Goal: Use online tool/utility: Utilize a website feature to perform a specific function

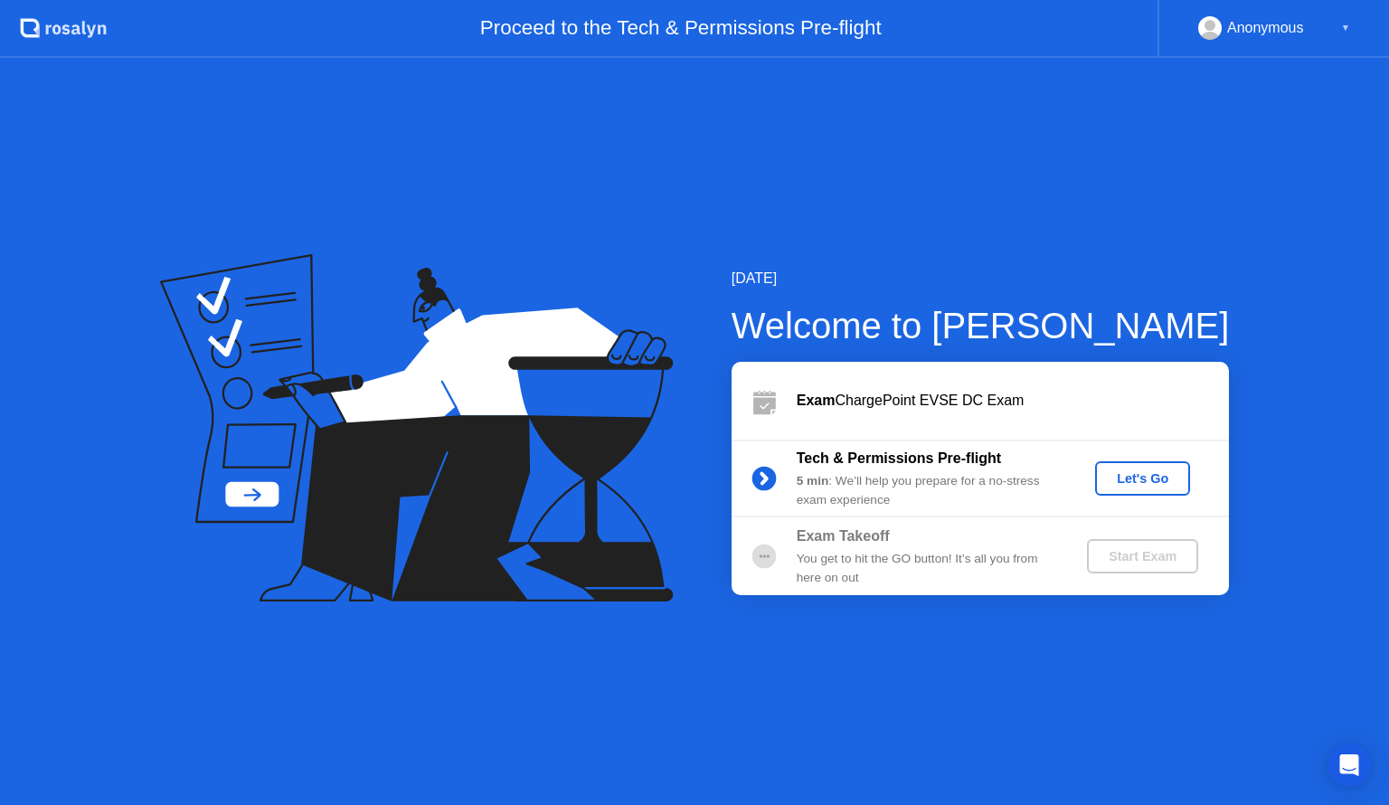
click at [1157, 474] on div "Let's Go" at bounding box center [1143, 478] width 81 height 14
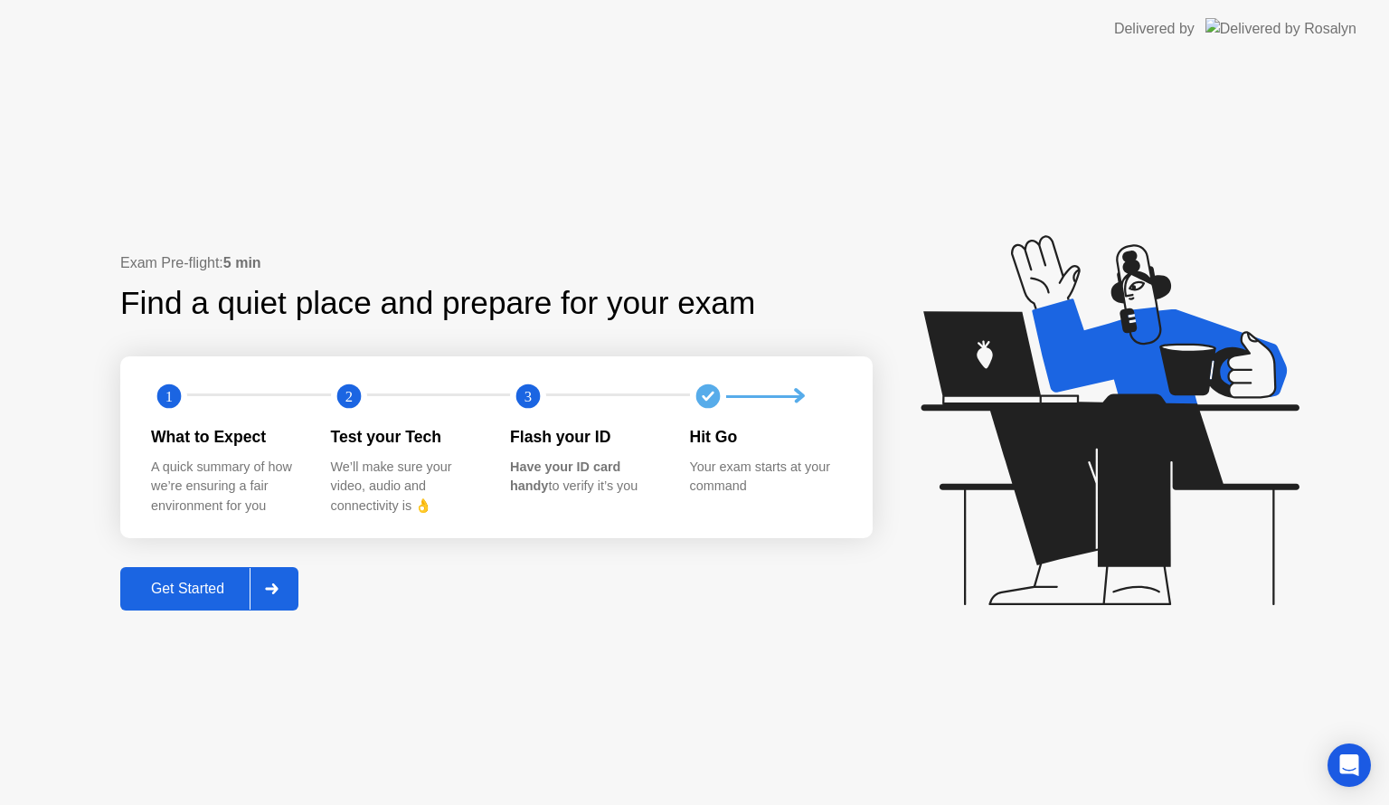
click at [225, 583] on div "Get Started" at bounding box center [188, 589] width 124 height 16
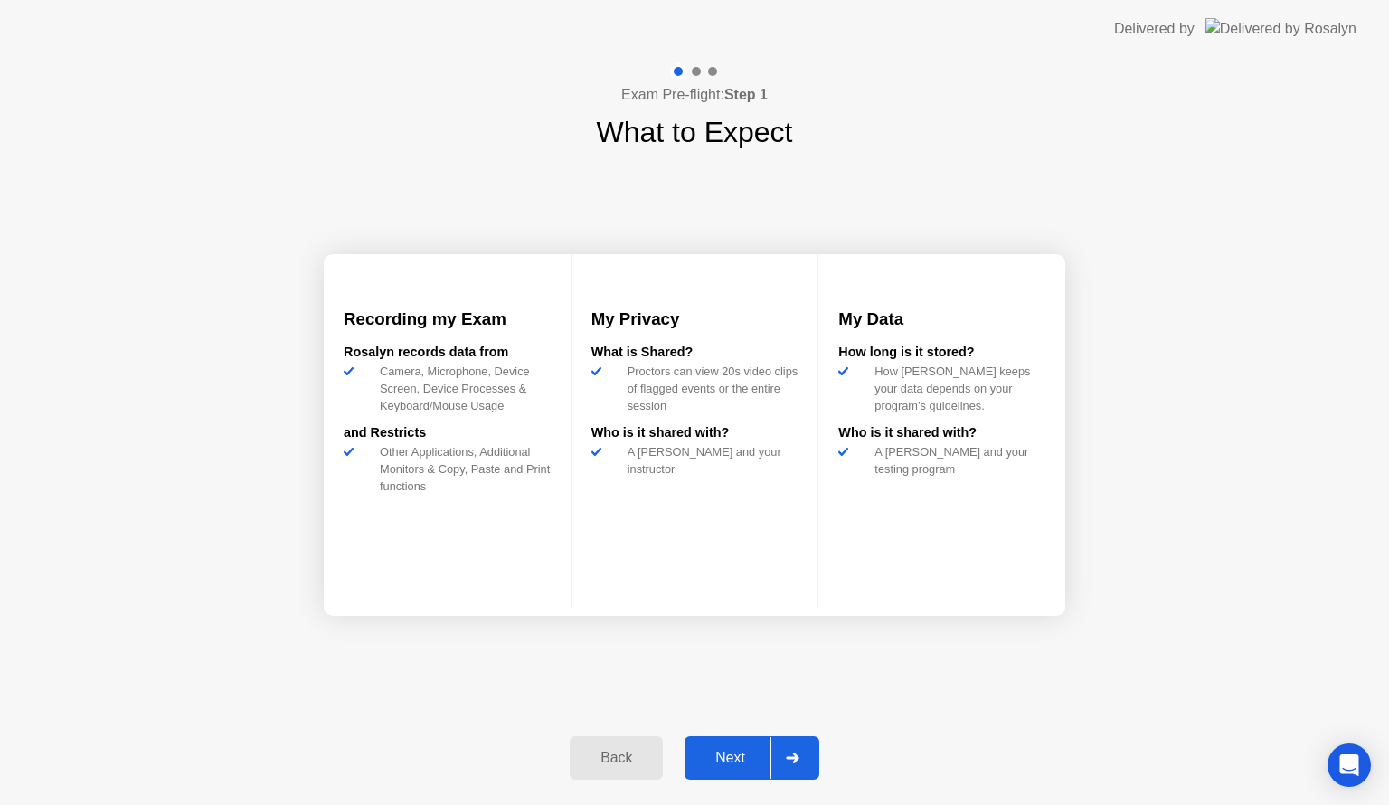
click at [742, 753] on div "Next" at bounding box center [730, 758] width 81 height 16
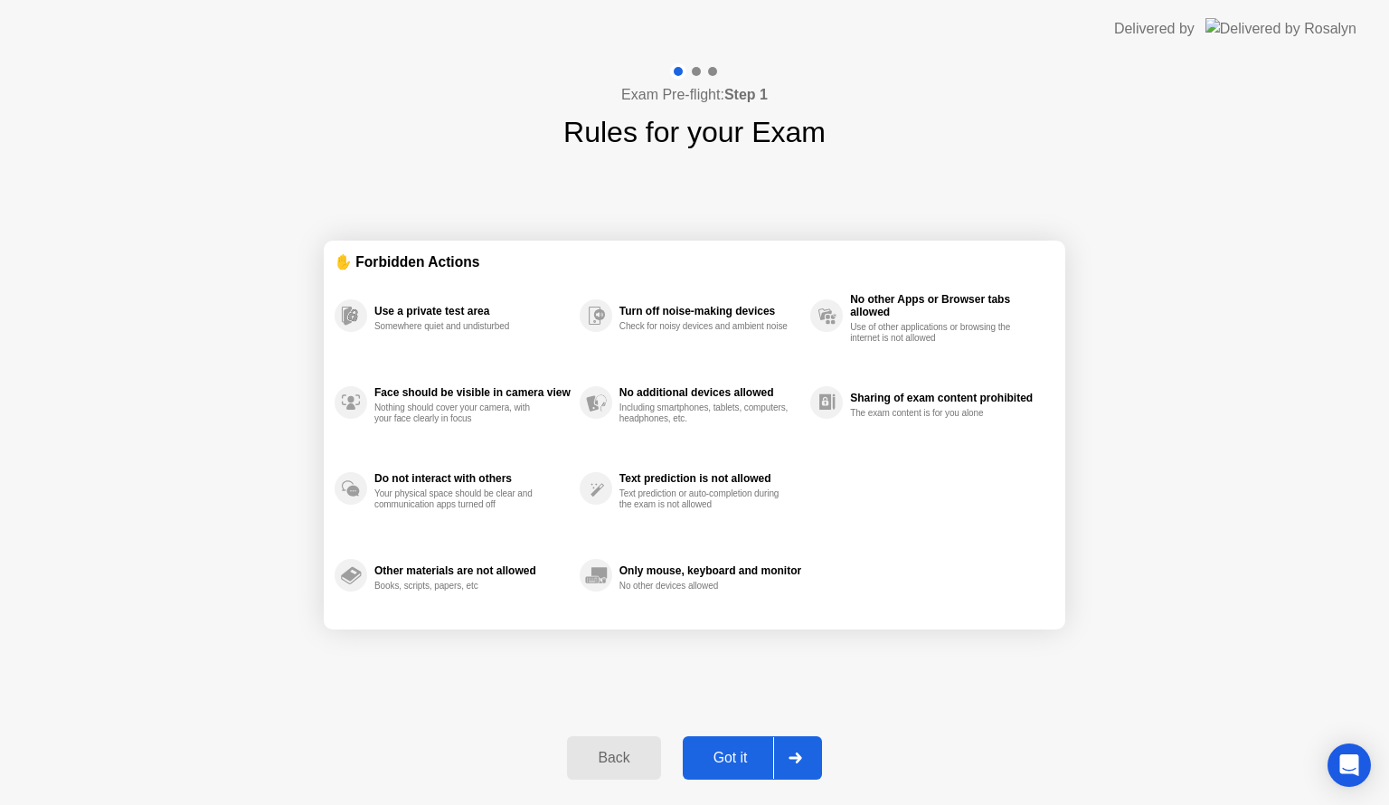
click at [735, 750] on div "Got it" at bounding box center [730, 758] width 85 height 16
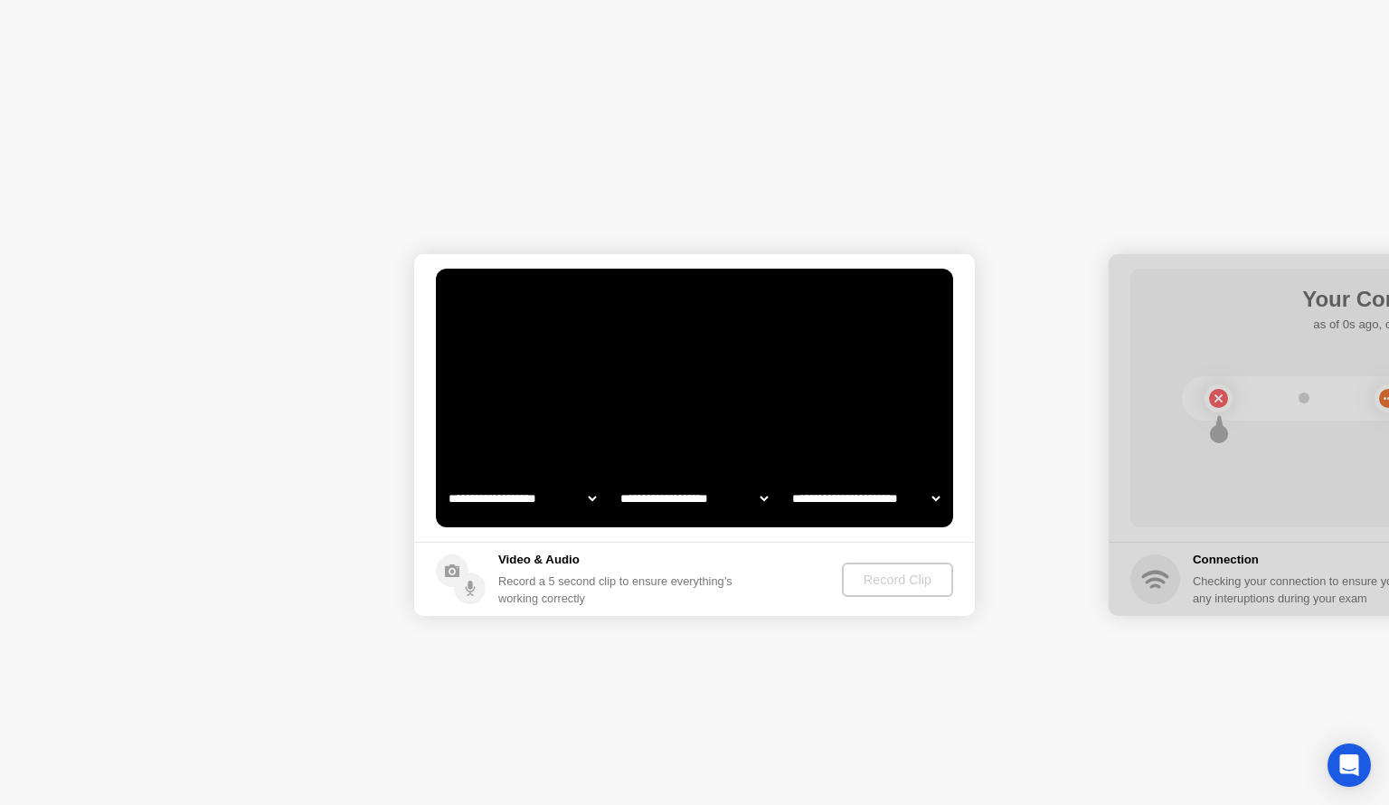
select select "**********"
select select "*******"
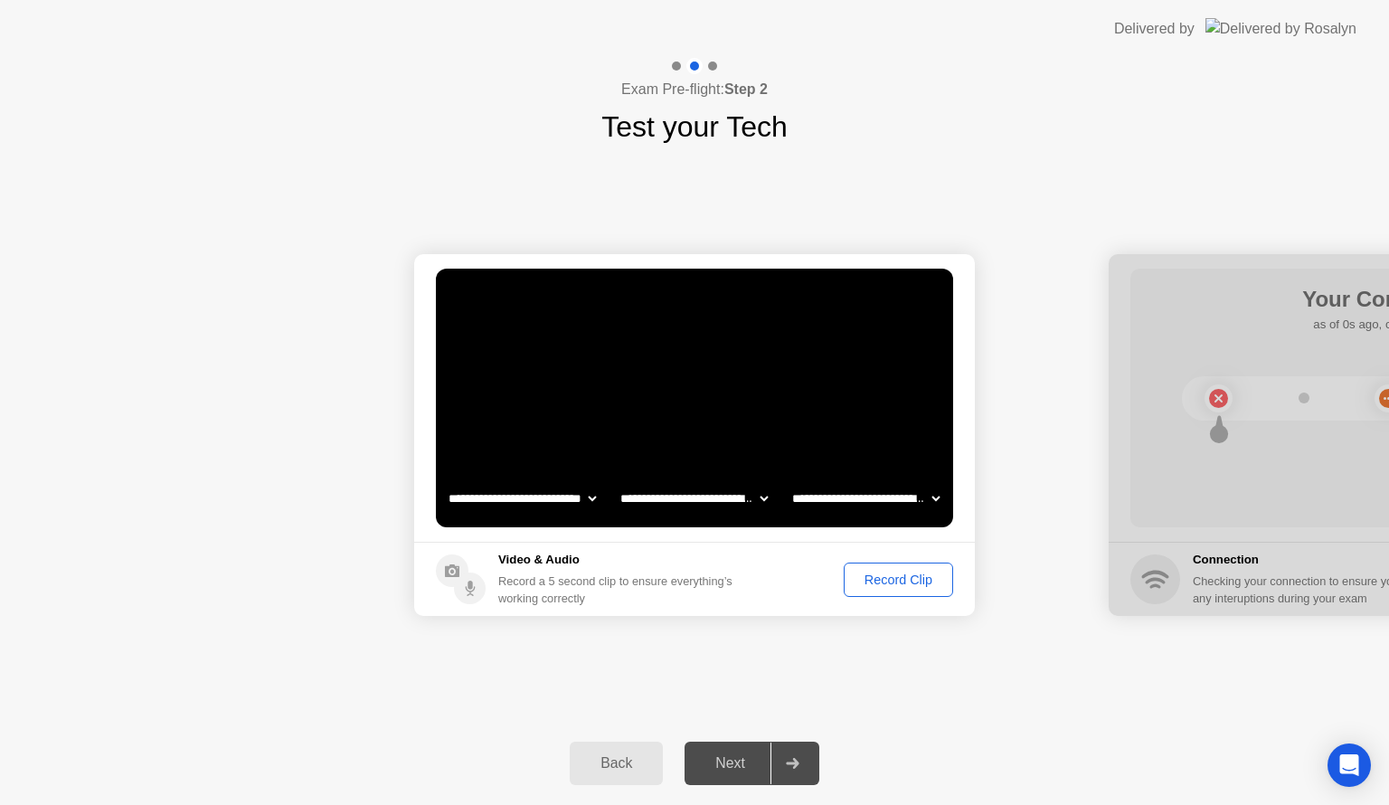
click at [905, 576] on div "Record Clip" at bounding box center [898, 580] width 97 height 14
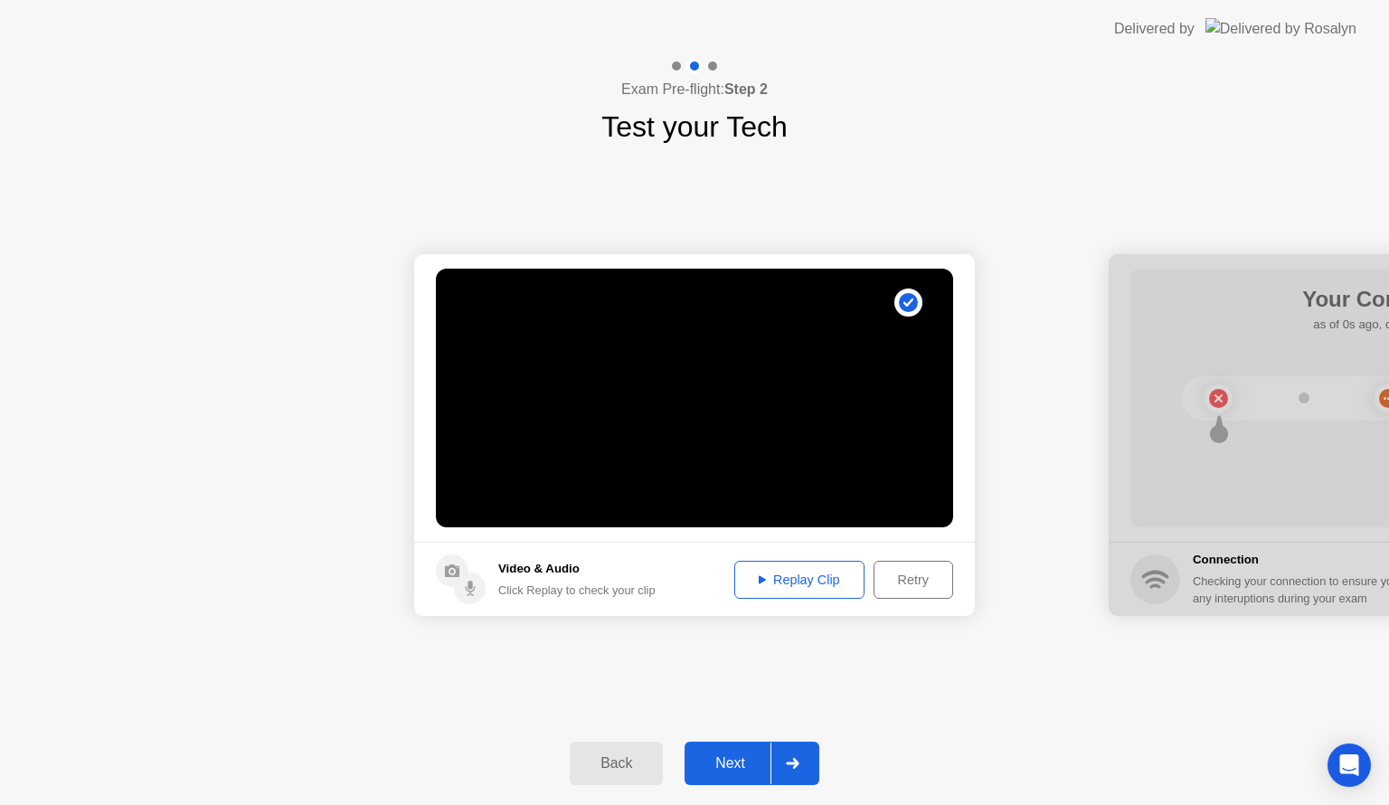
click at [909, 584] on div "Retry" at bounding box center [913, 580] width 67 height 14
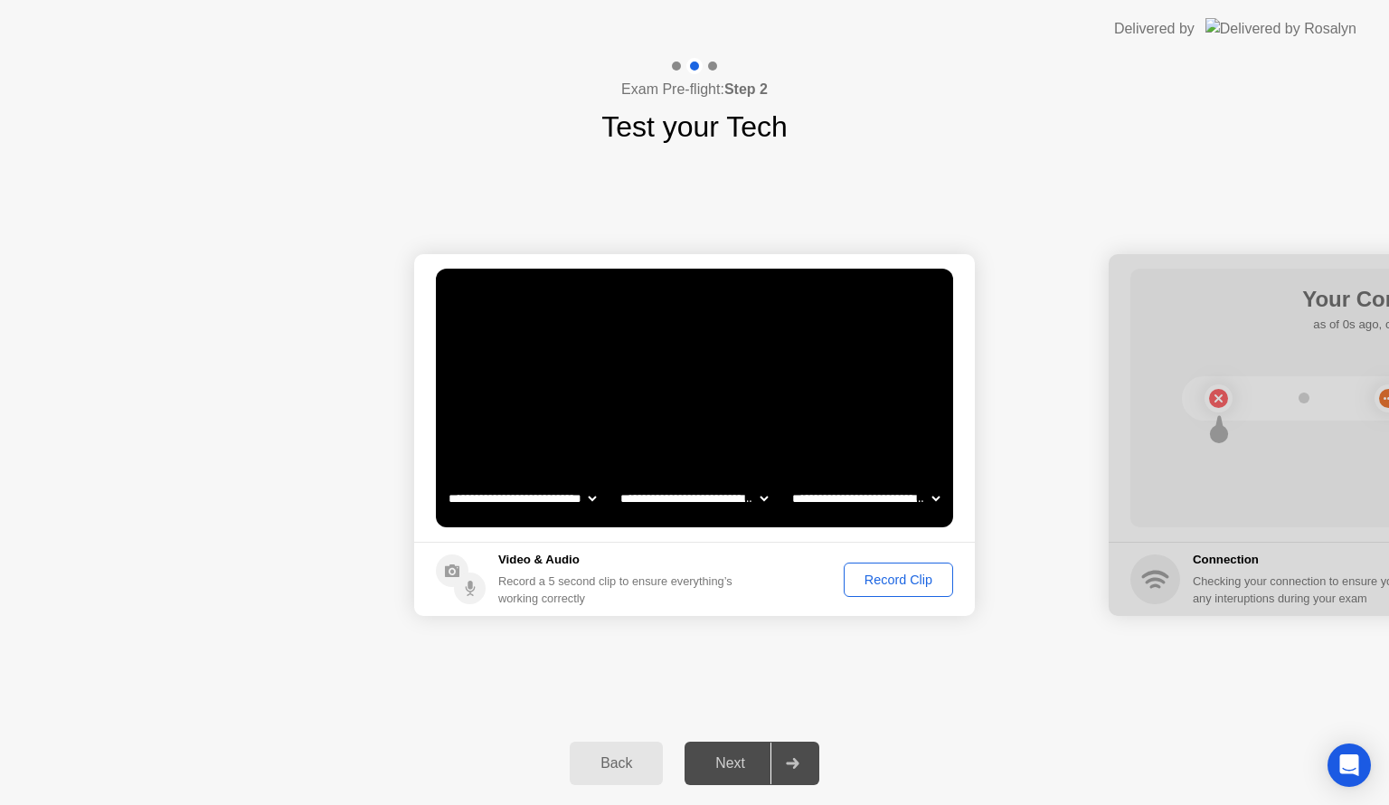
click at [900, 583] on div "Record Clip" at bounding box center [898, 580] width 97 height 14
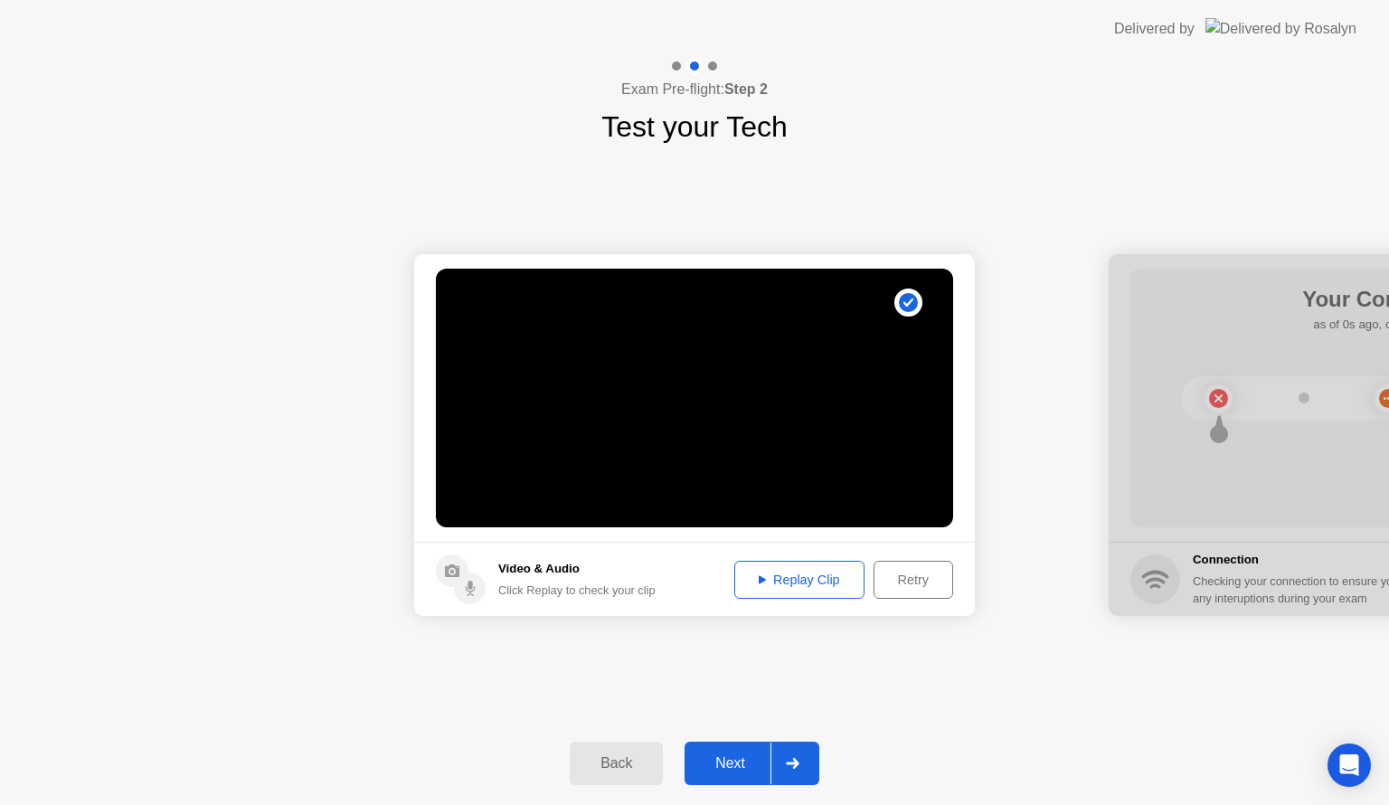
click at [916, 582] on div "Retry" at bounding box center [913, 580] width 67 height 14
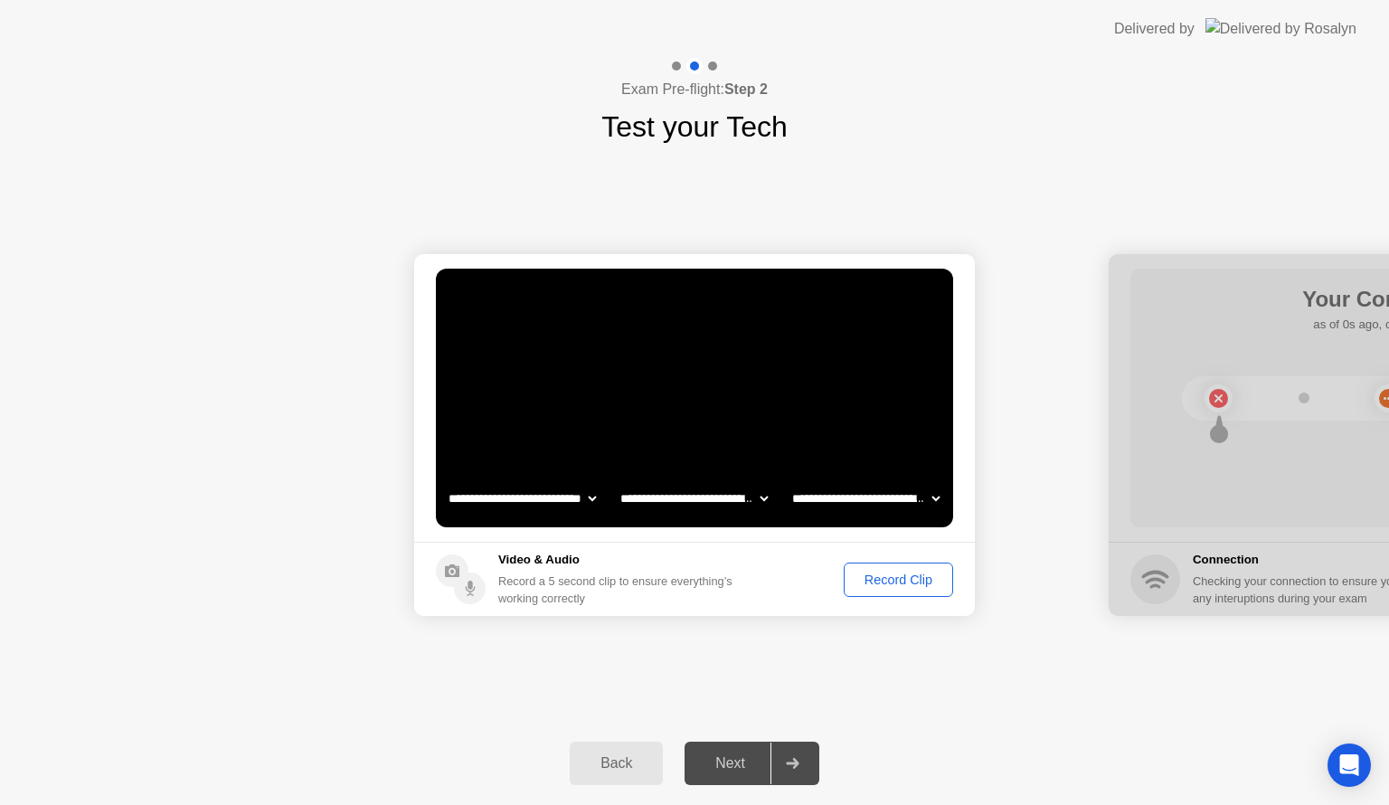
click at [901, 579] on div "Record Clip" at bounding box center [898, 580] width 97 height 14
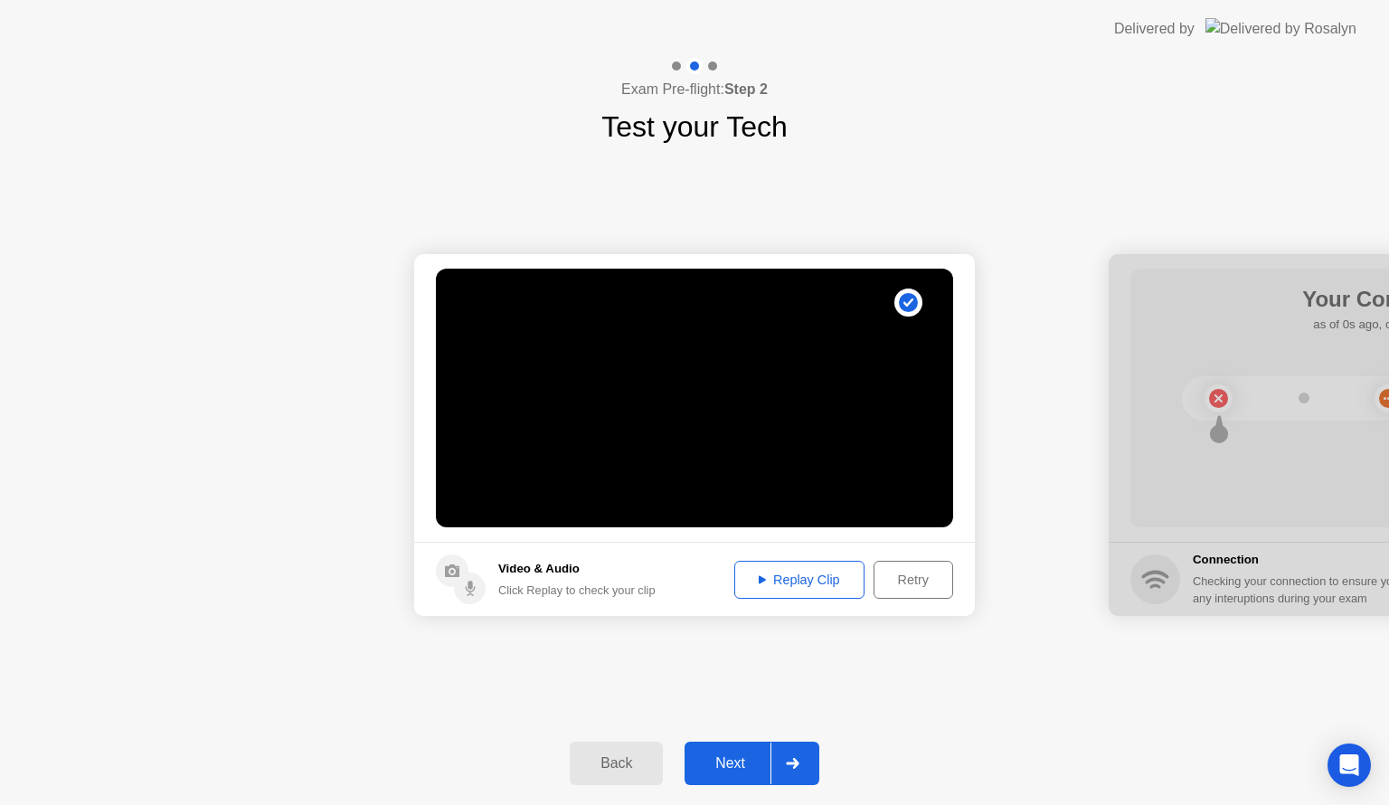
click at [793, 587] on div "Replay Clip" at bounding box center [800, 580] width 118 height 14
